Goal: Transaction & Acquisition: Book appointment/travel/reservation

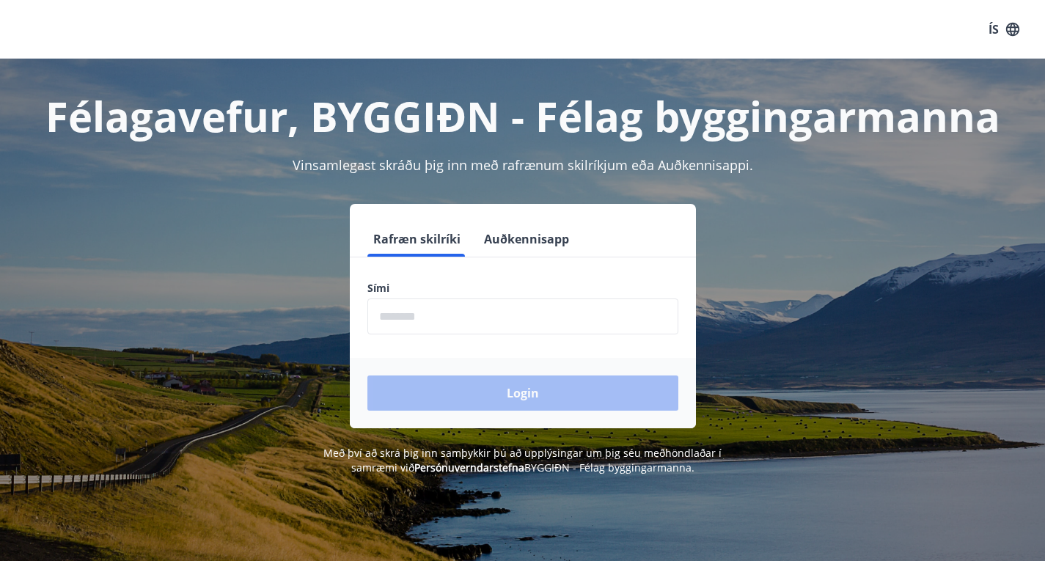
click at [567, 303] on input "phone" at bounding box center [522, 316] width 311 height 36
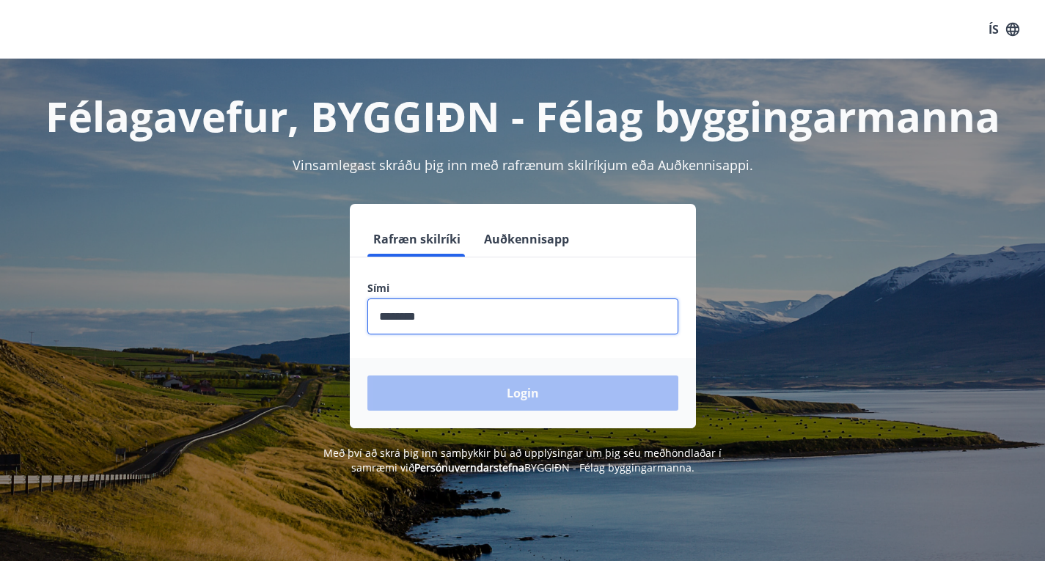
click at [442, 320] on input "phone" at bounding box center [522, 316] width 311 height 36
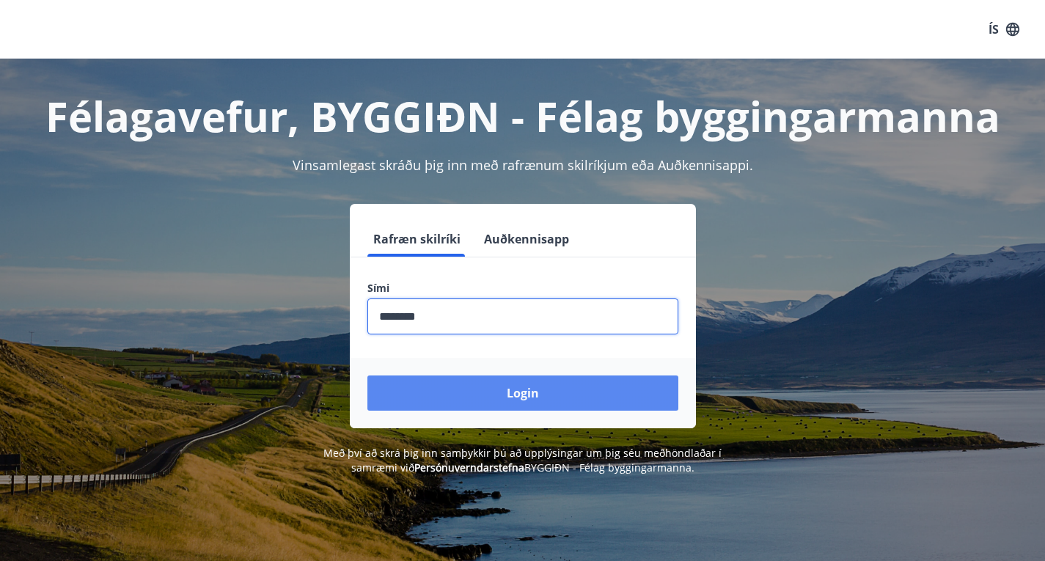
type input "********"
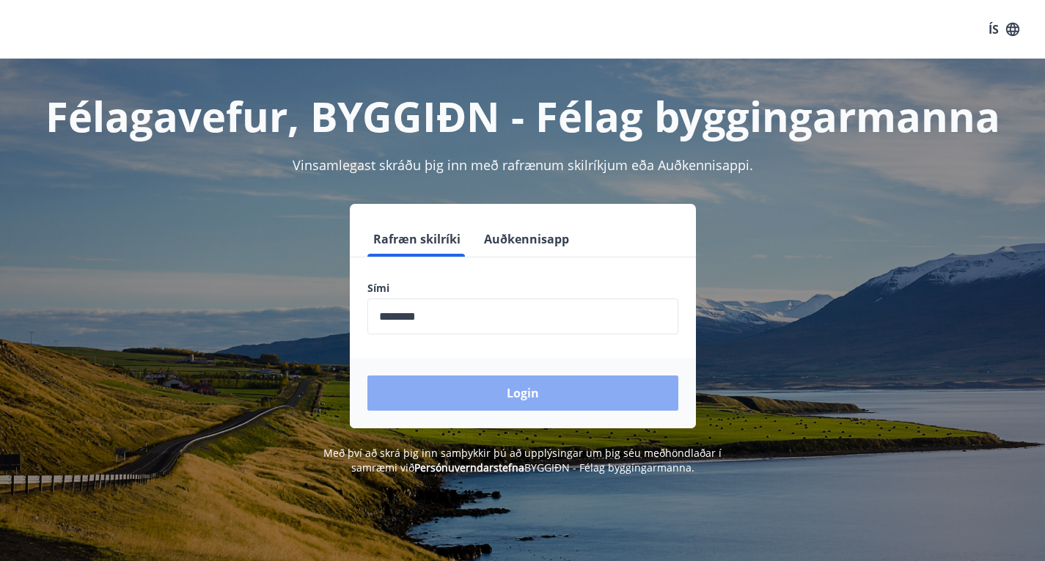
click at [523, 402] on button "Login" at bounding box center [522, 392] width 311 height 35
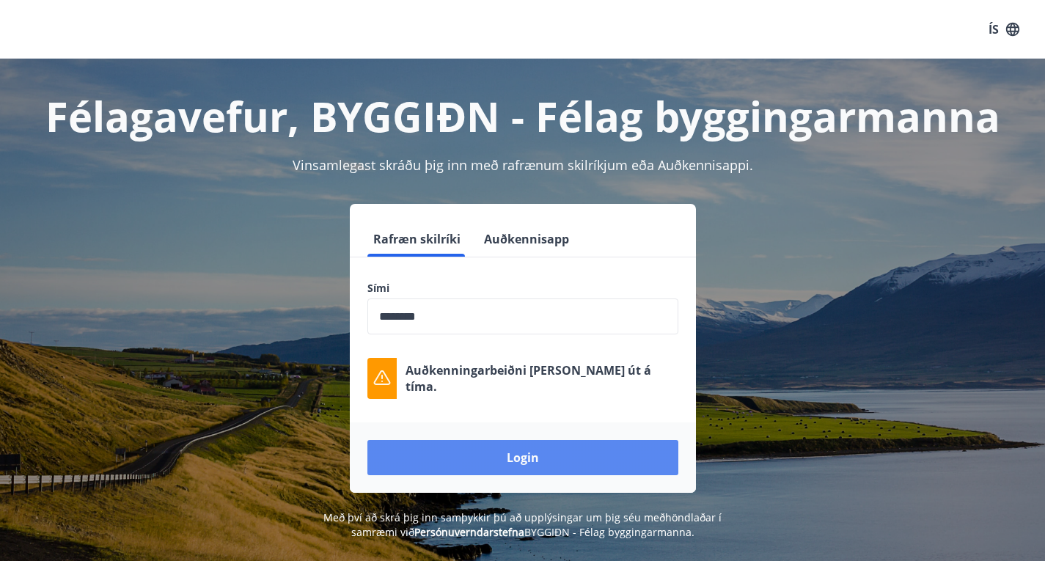
click at [578, 471] on button "Login" at bounding box center [522, 457] width 311 height 35
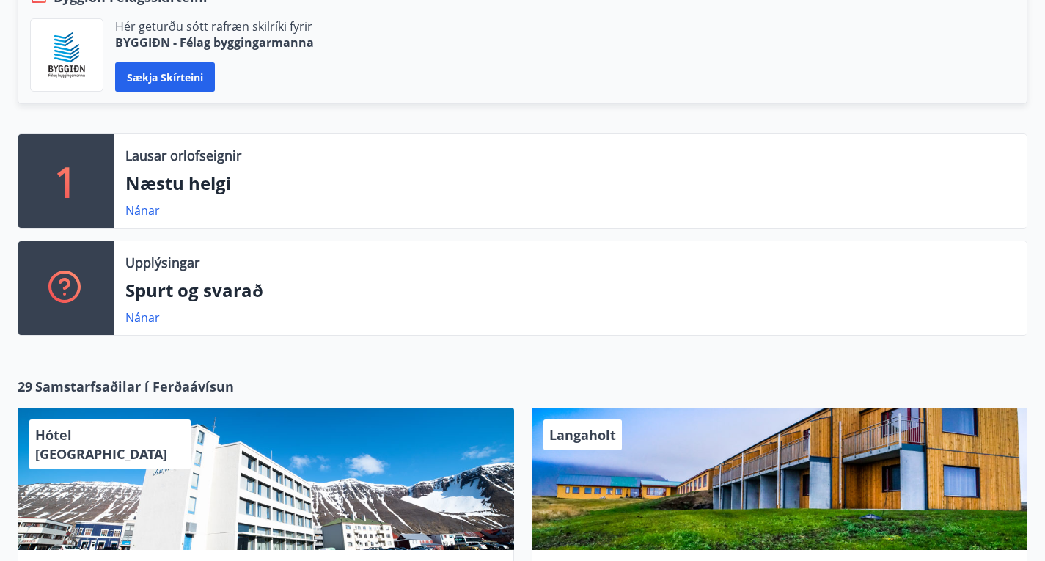
scroll to position [371, 0]
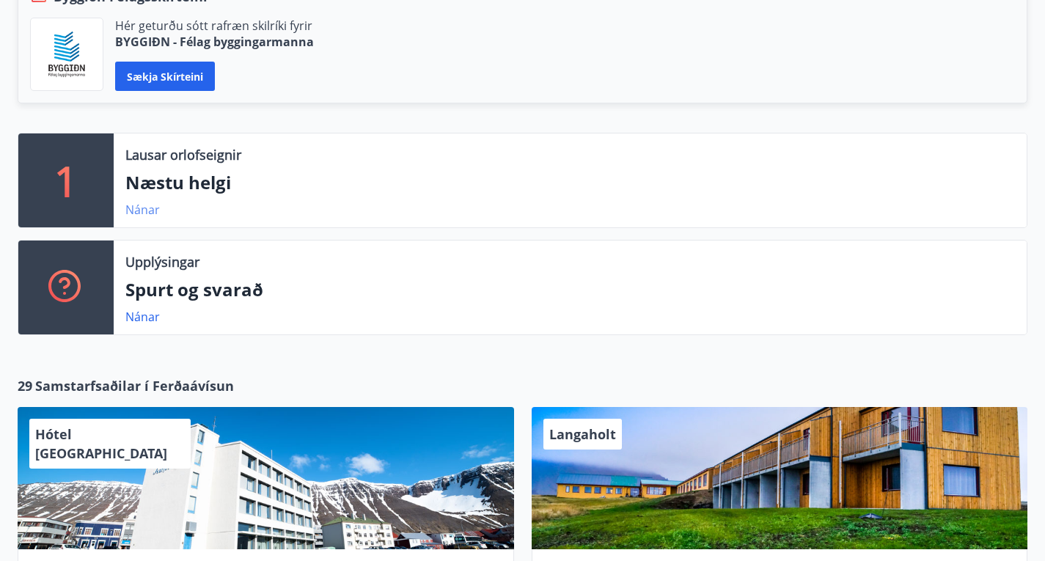
click at [151, 202] on link "Nánar" at bounding box center [142, 210] width 34 height 16
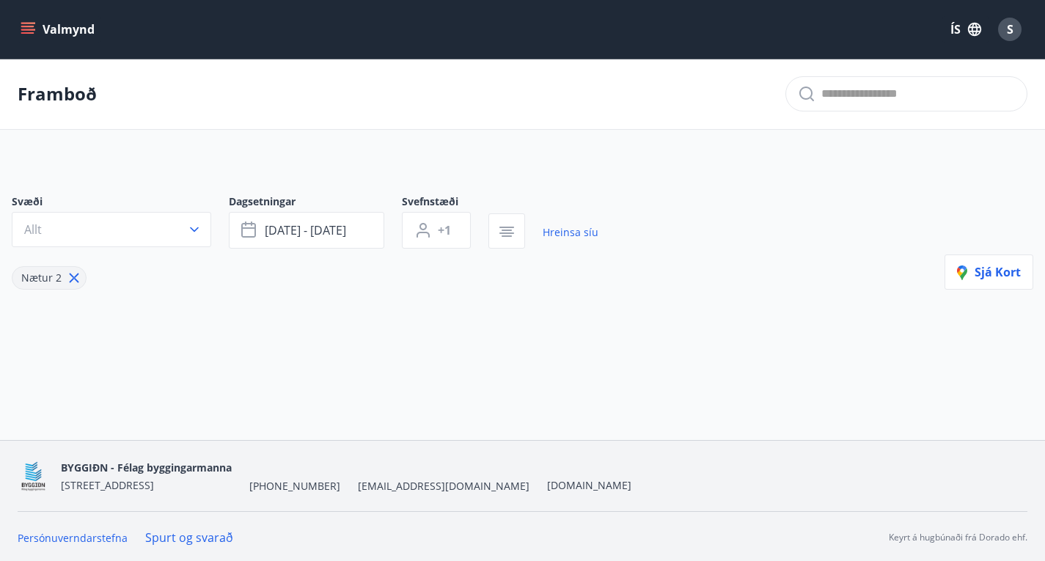
type input "*"
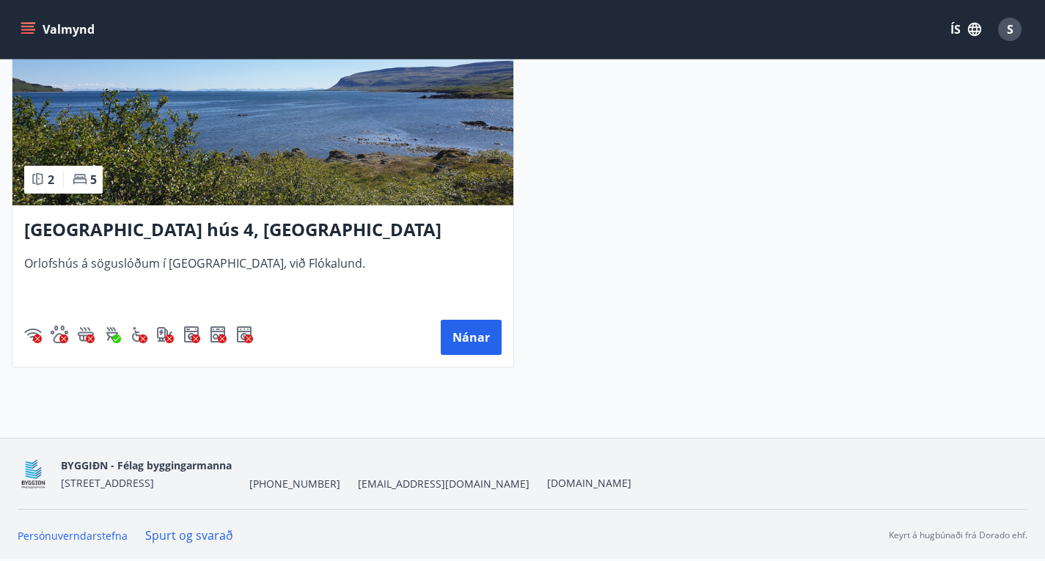
scroll to position [384, 0]
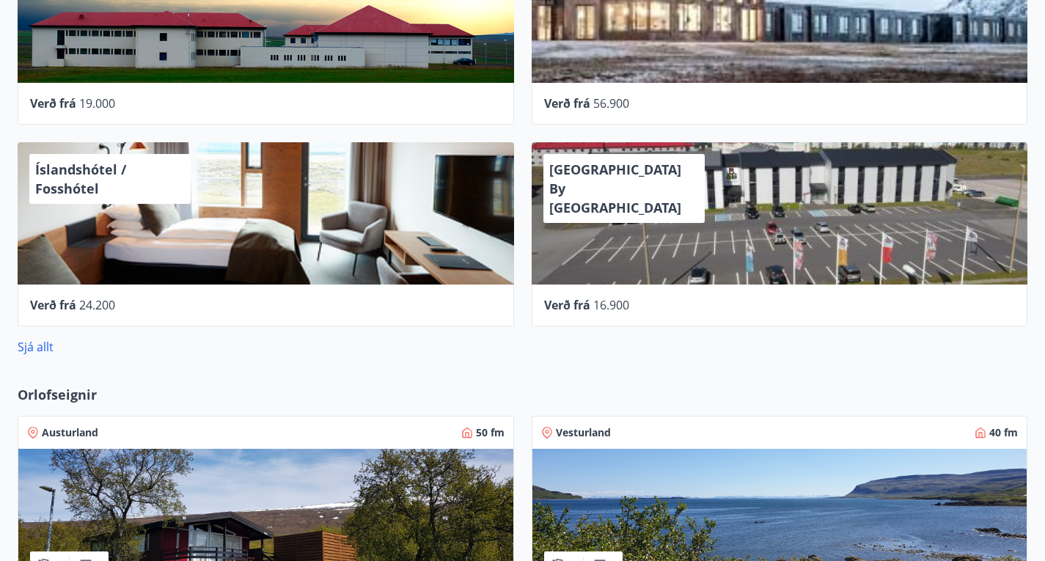
scroll to position [838, 0]
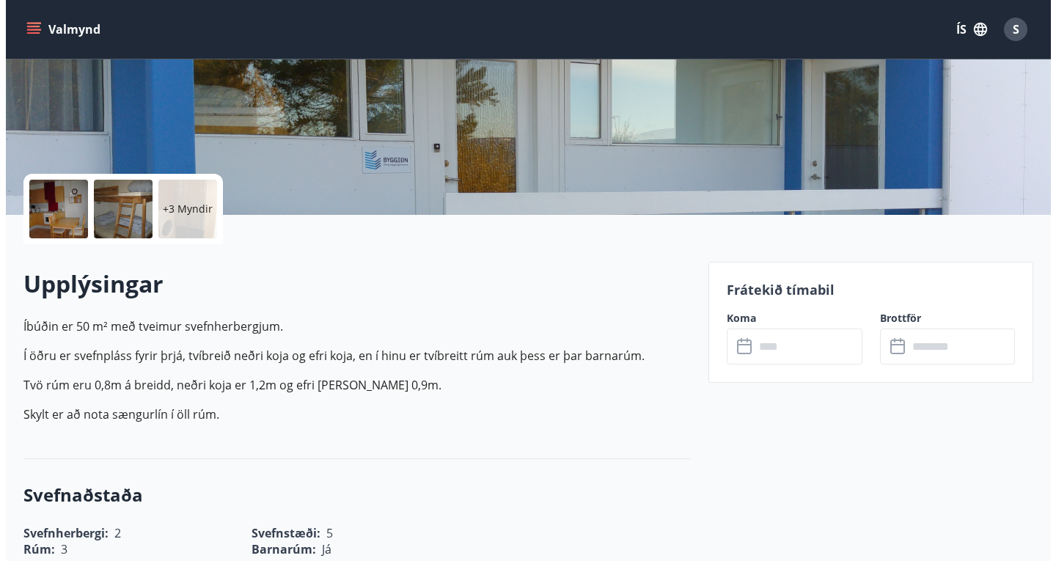
scroll to position [227, 0]
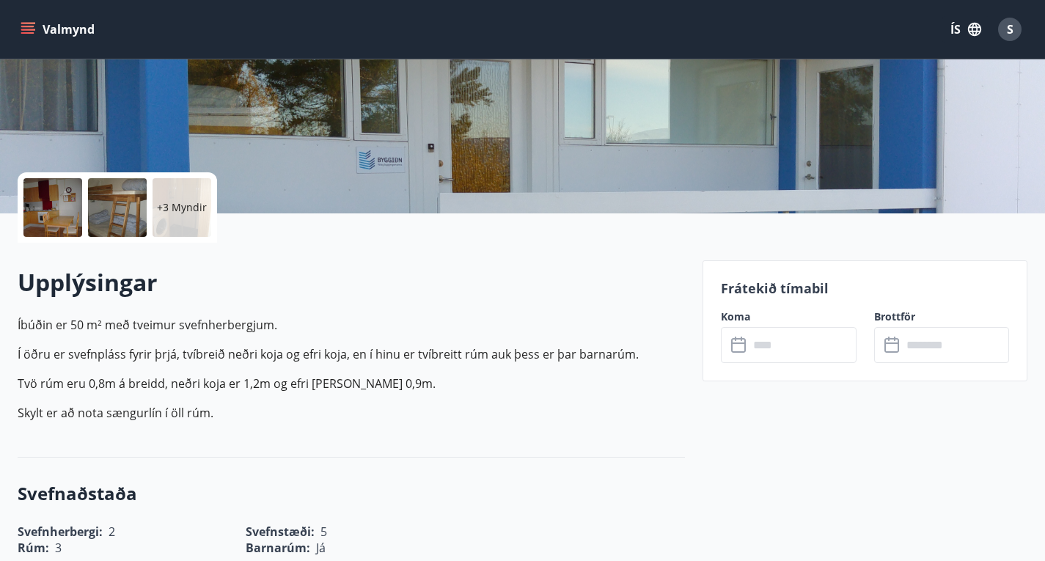
click at [800, 345] on input "text" at bounding box center [802, 345] width 108 height 36
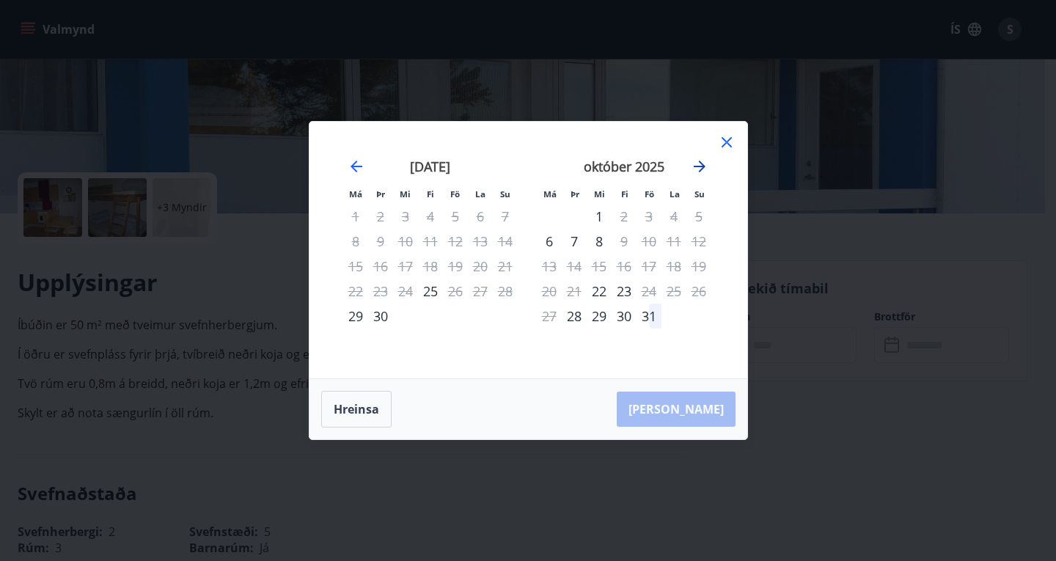
click at [702, 169] on icon "Move forward to switch to the next month." at bounding box center [699, 167] width 12 height 12
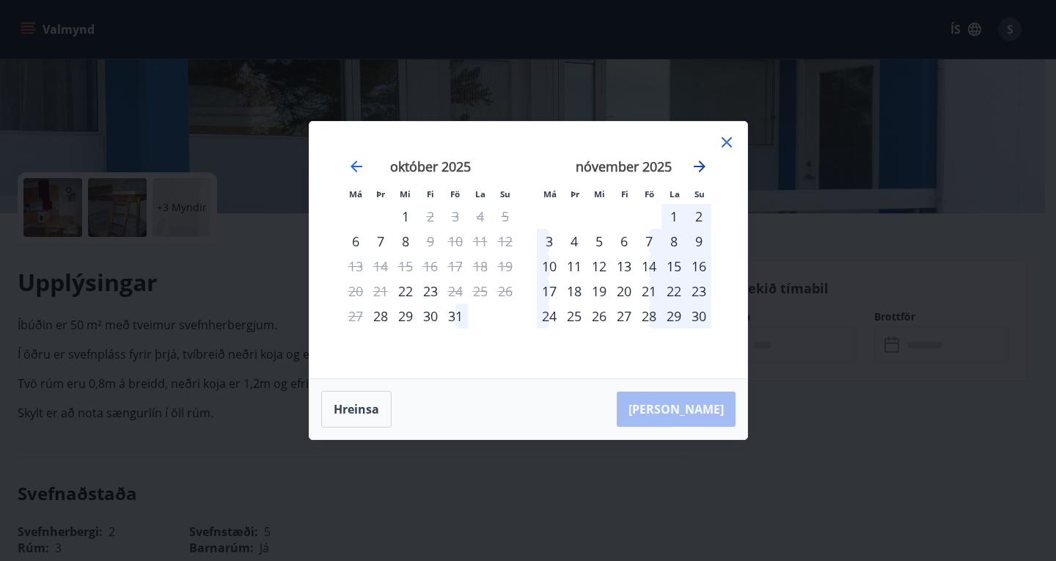
click at [699, 166] on icon "Move forward to switch to the next month." at bounding box center [699, 167] width 12 height 12
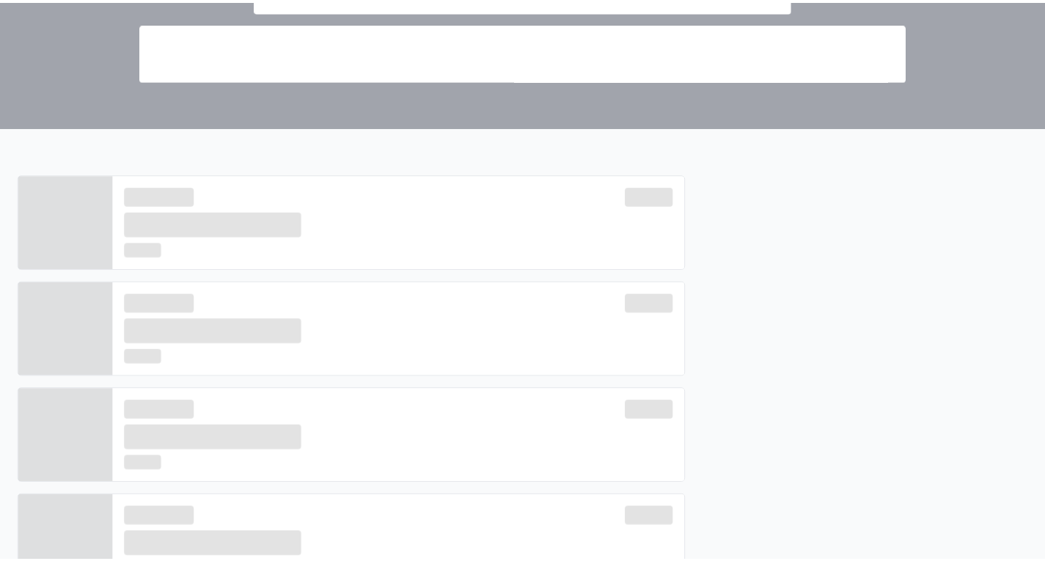
scroll to position [838, 0]
